Goal: Task Accomplishment & Management: Use online tool/utility

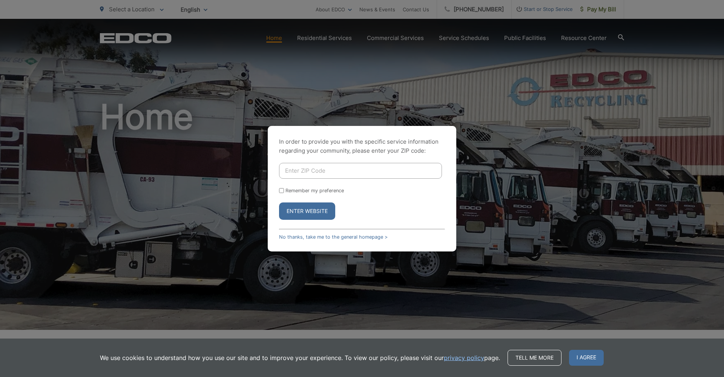
click at [334, 170] on input "Enter ZIP Code" at bounding box center [360, 171] width 163 height 16
type input "92024"
click at [282, 191] on input "Remember my preference" at bounding box center [281, 190] width 5 height 5
checkbox input "true"
click at [299, 209] on button "Enter Website" at bounding box center [307, 211] width 56 height 17
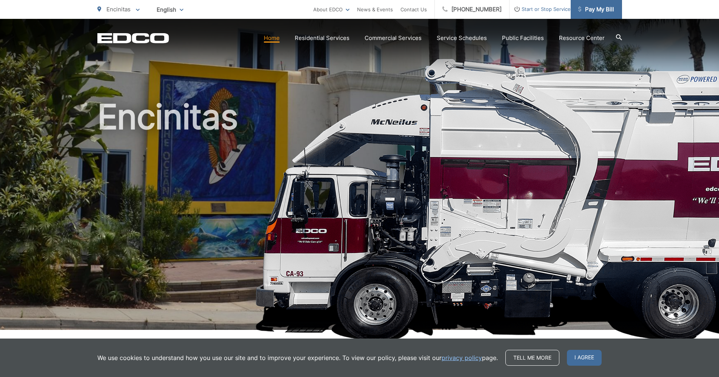
click at [594, 9] on span "Pay My Bill" at bounding box center [596, 9] width 36 height 9
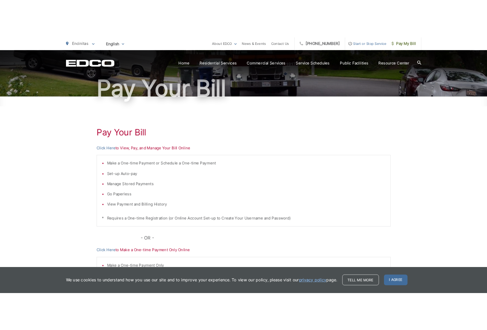
scroll to position [132, 0]
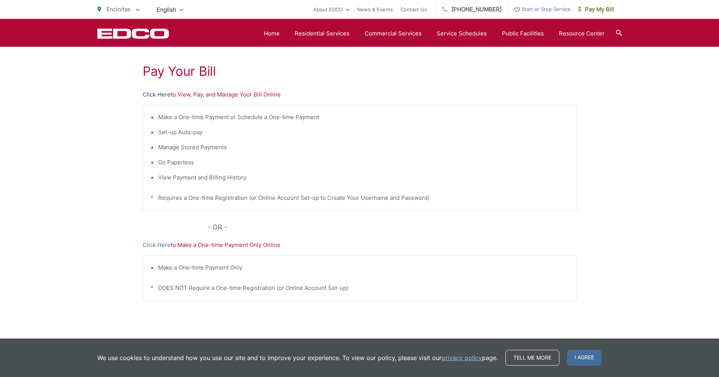
click at [149, 94] on link "Click Here" at bounding box center [157, 94] width 28 height 9
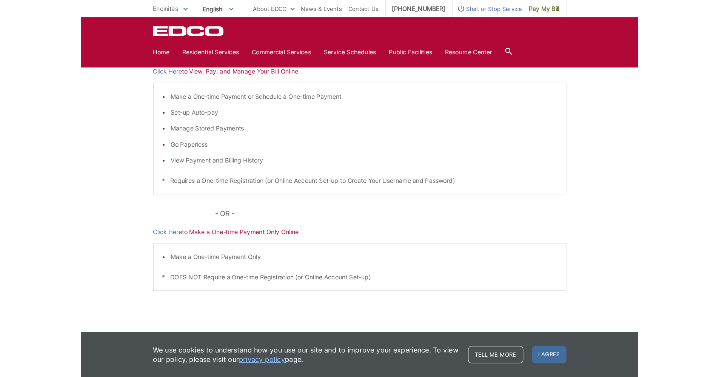
scroll to position [0, 0]
